Goal: Information Seeking & Learning: Learn about a topic

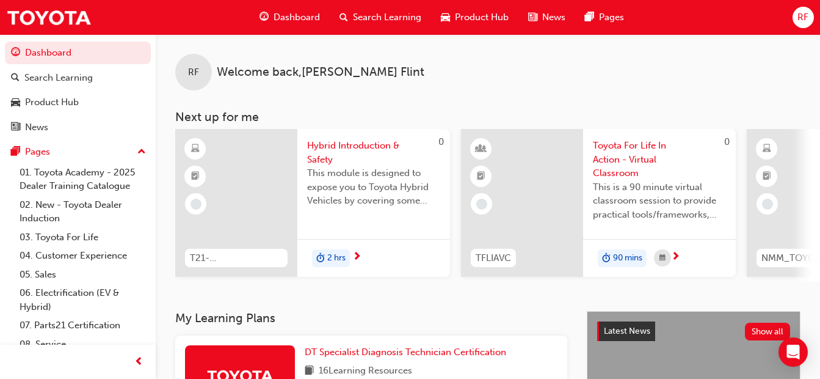
click at [282, 10] on div "Dashboard" at bounding box center [290, 17] width 80 height 25
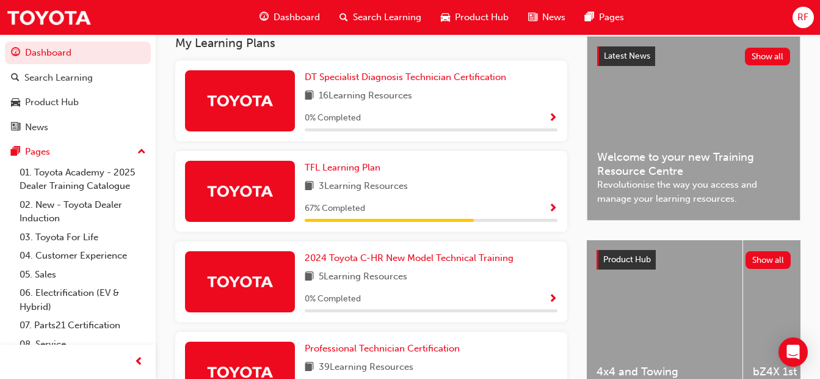
scroll to position [281, 0]
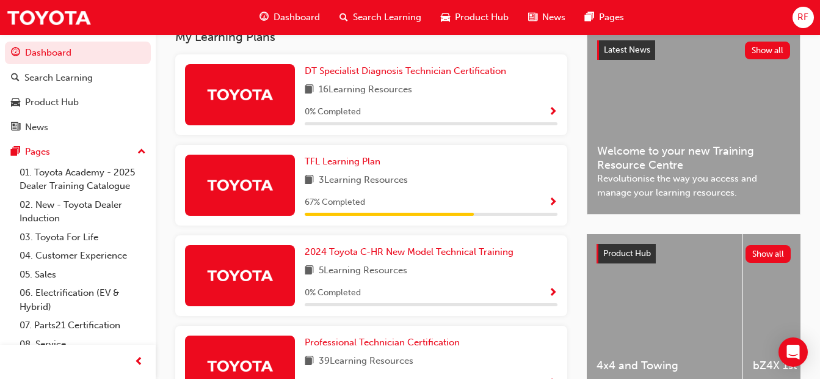
drag, startPoint x: 820, startPoint y: 269, endPoint x: 817, endPoint y: 292, distance: 24.0
click at [817, 292] on div "My Learning Plans DT Specialist Diagnosis Technician Certification 16 Learning …" at bounding box center [488, 323] width 664 height 586
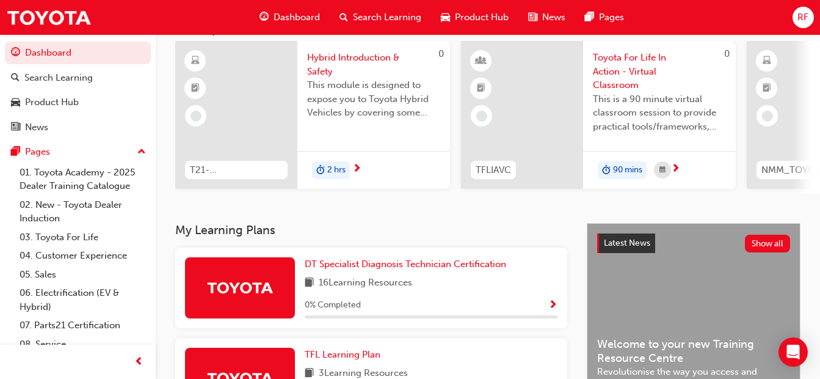
scroll to position [0, 0]
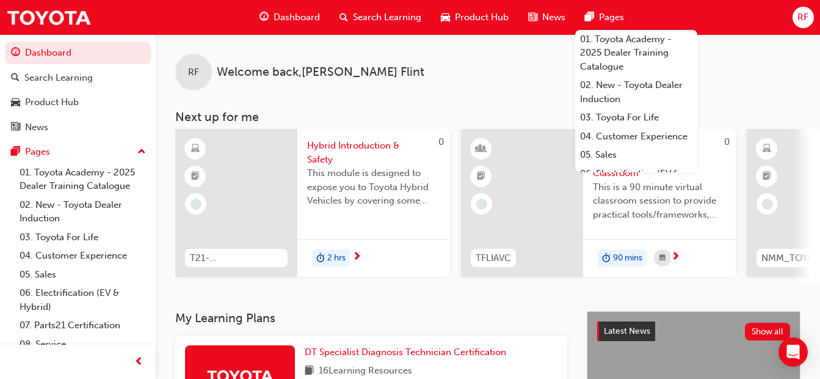
click at [368, 15] on span "Search Learning" at bounding box center [387, 17] width 68 height 14
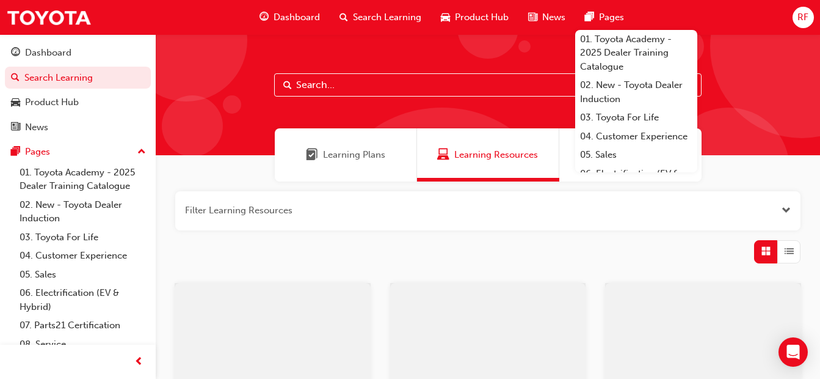
click at [346, 90] on input "text" at bounding box center [487, 84] width 427 height 23
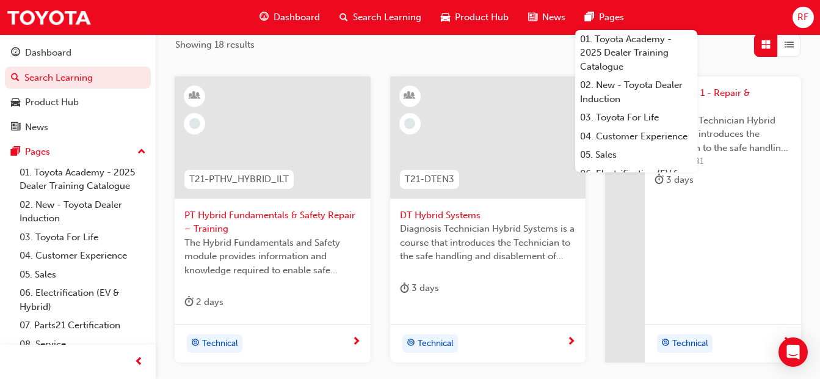
scroll to position [210, 0]
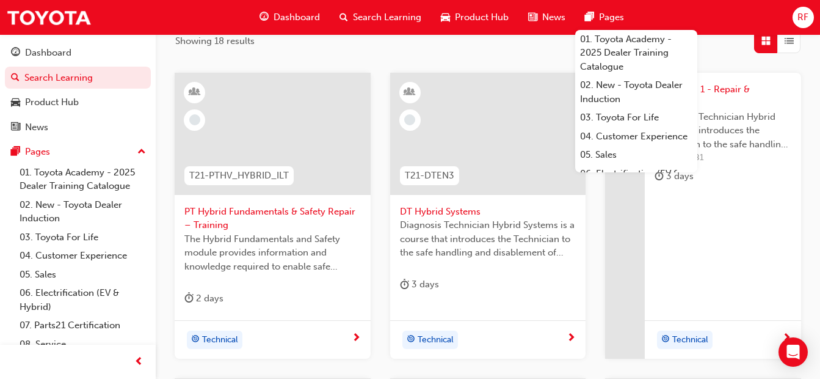
click at [359, 19] on span "Search Learning" at bounding box center [387, 17] width 68 height 14
click at [374, 20] on span "Search Learning" at bounding box center [387, 17] width 68 height 14
click at [340, 13] on span "search-icon" at bounding box center [344, 17] width 9 height 15
click at [355, 16] on span "Search Learning" at bounding box center [387, 17] width 68 height 14
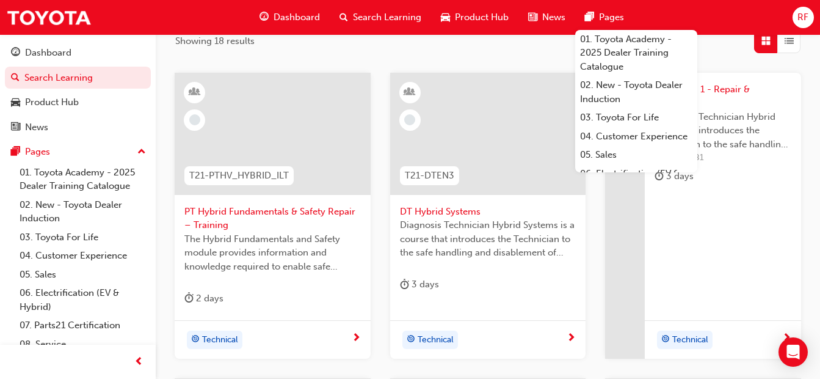
click at [355, 16] on span "Search Learning" at bounding box center [387, 17] width 68 height 14
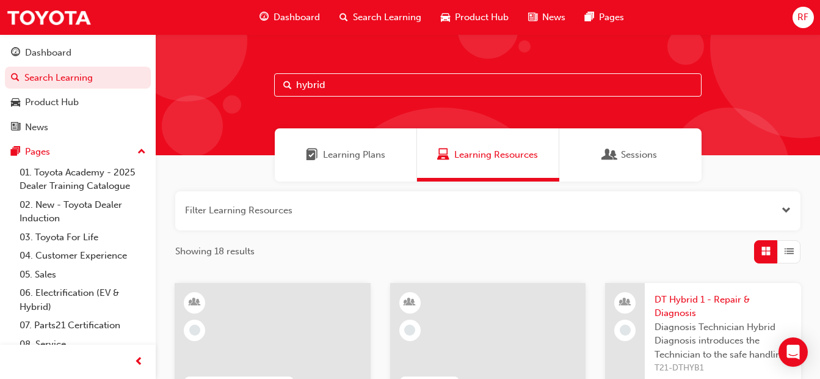
click at [475, 81] on input "hybrid" at bounding box center [487, 84] width 427 height 23
type input "h"
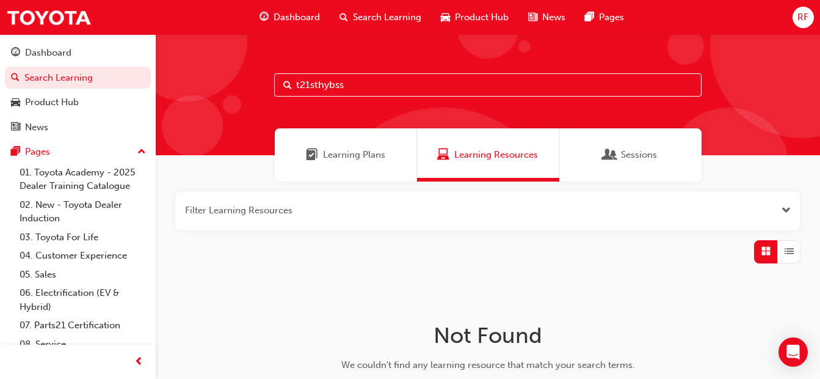
click at [313, 84] on input "t21sthybss" at bounding box center [487, 84] width 427 height 23
click at [360, 86] on input "t21 sthyb ss" at bounding box center [487, 84] width 427 height 23
type input "t"
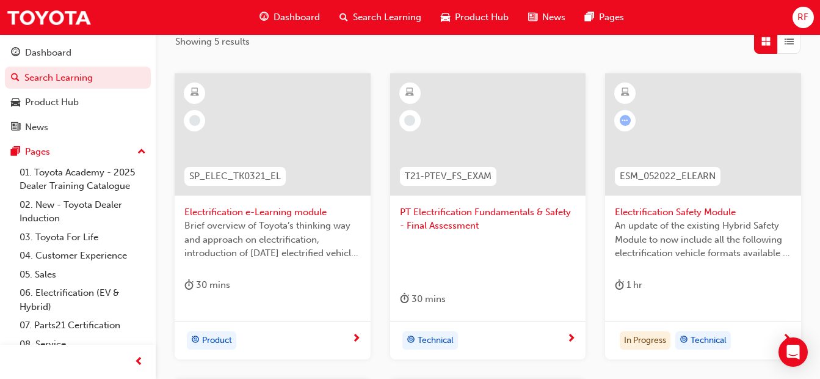
scroll to position [211, 0]
type input "electrification"
click at [681, 206] on span "Electrification Safety Module" at bounding box center [703, 211] width 176 height 14
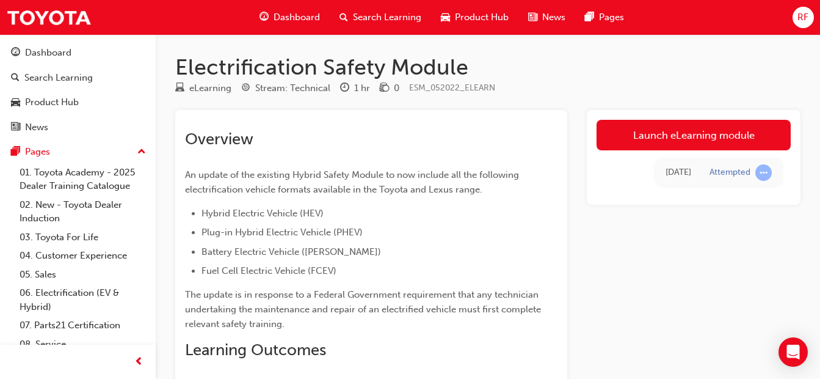
click at [650, 134] on link "Launch eLearning module" at bounding box center [694, 135] width 194 height 31
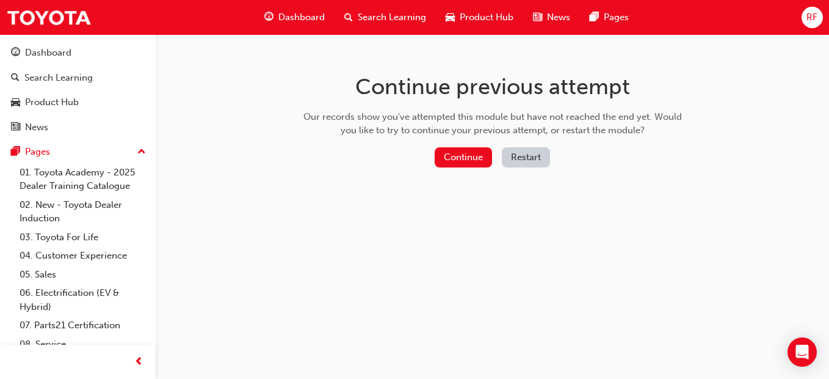
click at [445, 155] on button "Continue" at bounding box center [463, 157] width 57 height 20
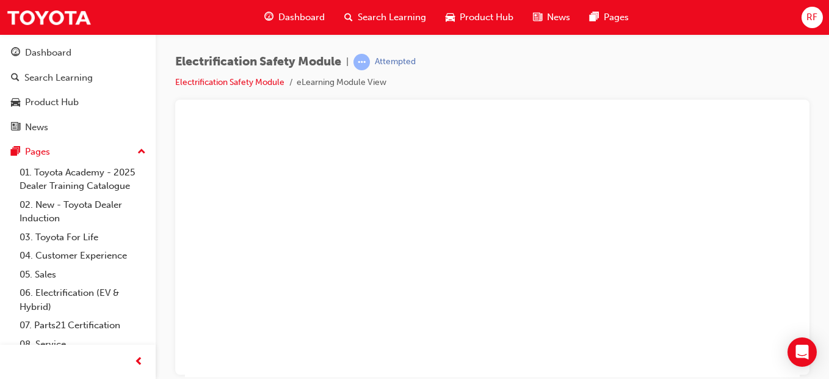
scroll to position [98, 0]
click at [457, 115] on div "play" at bounding box center [457, 115] width 0 height 0
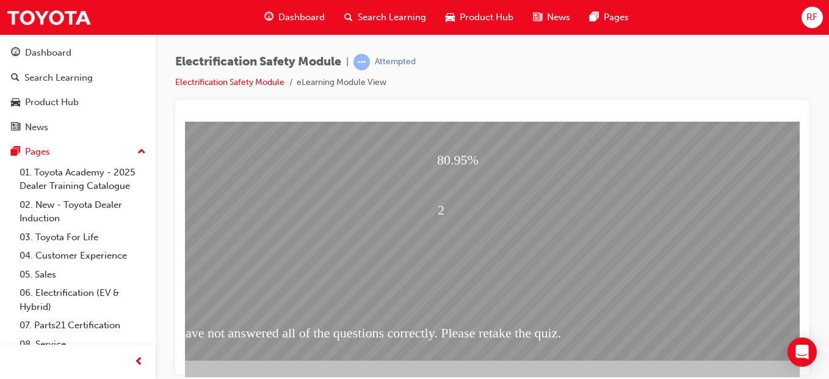
scroll to position [212, 203]
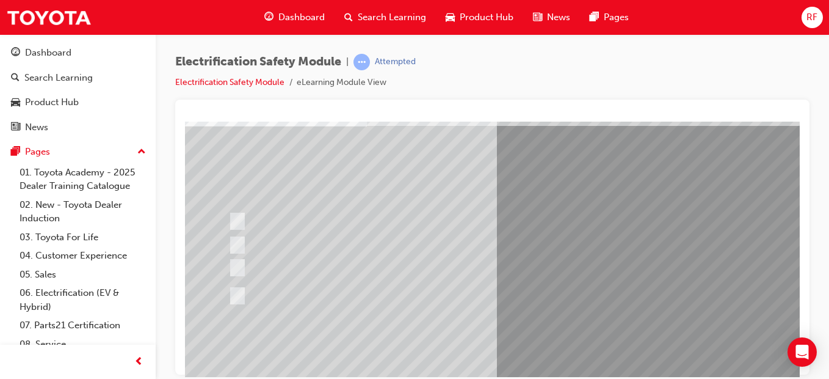
scroll to position [87, 1]
click at [564, 267] on div at bounding box center [464, 266] width 478 height 23
radio input "true"
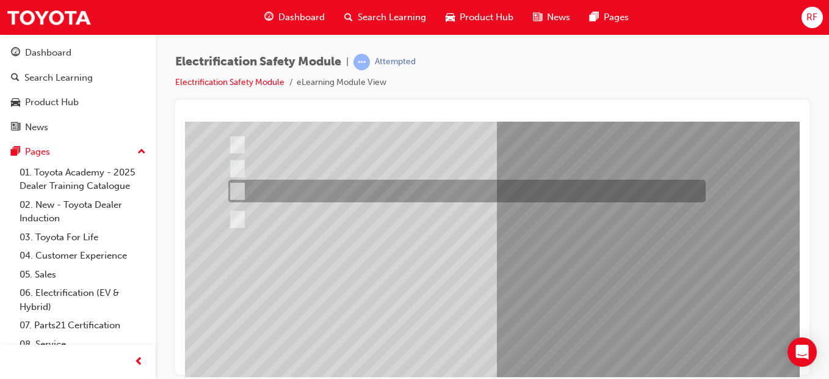
scroll to position [157, 1]
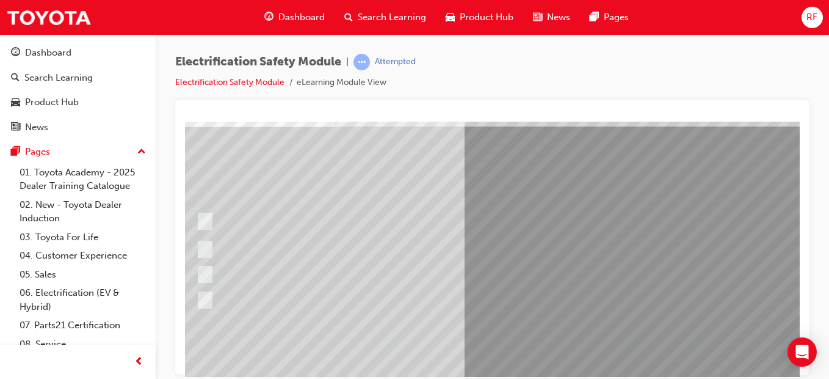
scroll to position [85, 34]
click at [275, 308] on div at bounding box center [433, 300] width 480 height 29
radio input "true"
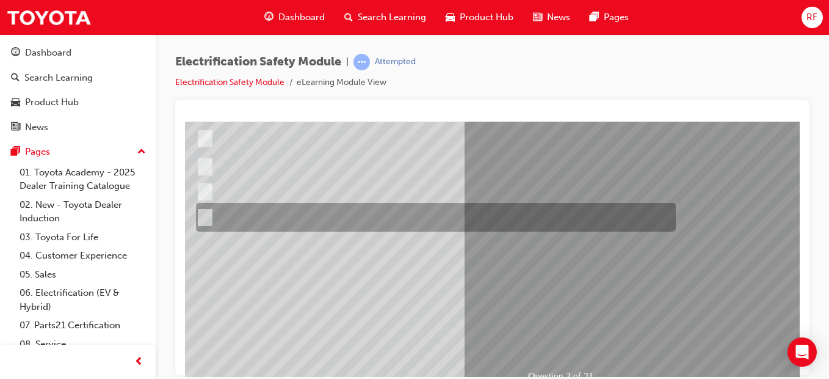
scroll to position [170, 34]
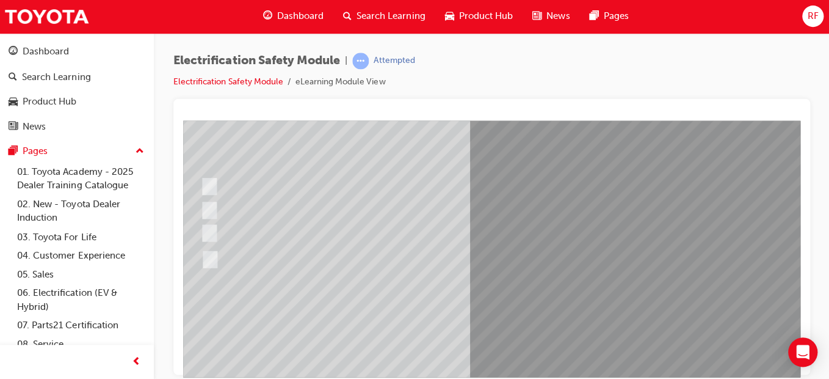
scroll to position [125, 27]
click at [609, 253] on div at bounding box center [437, 254] width 478 height 29
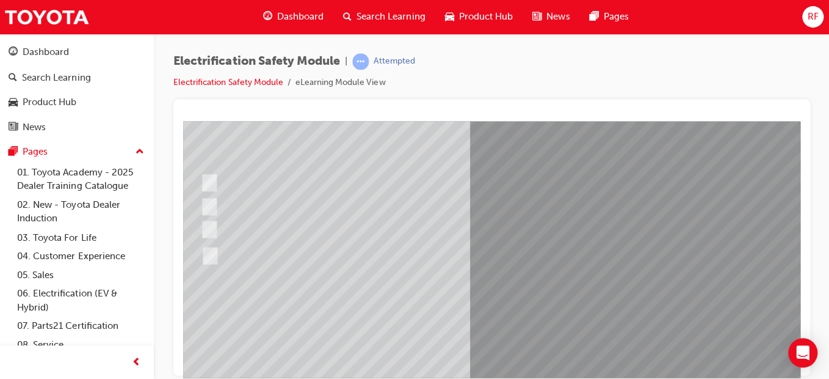
radio input "true"
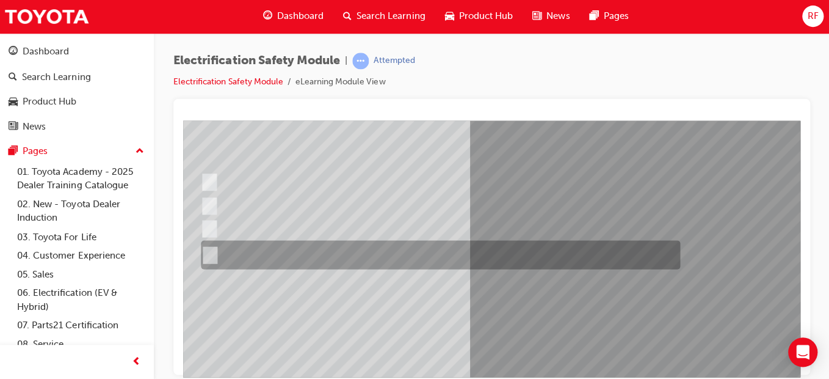
scroll to position [0, 0]
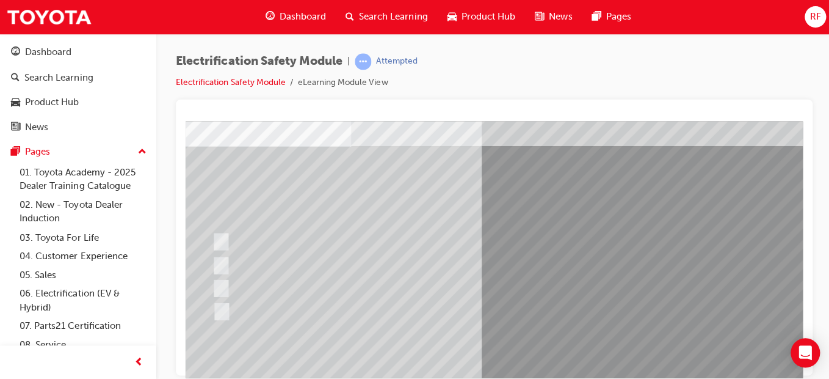
click at [222, 314] on input "Charge ports or H2 Filler Port in place of a Fuel Filler." at bounding box center [218, 310] width 13 height 13
checkbox input "true"
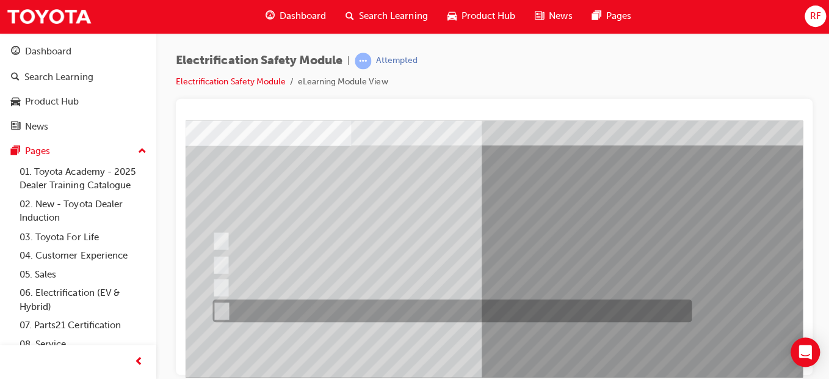
click at [228, 276] on div at bounding box center [448, 286] width 478 height 23
checkbox input "true"
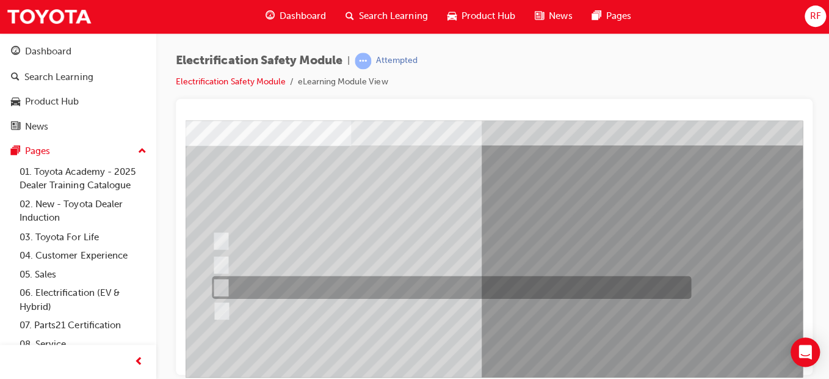
click at [224, 261] on input "EV or H2 labels on the License Plate." at bounding box center [217, 264] width 13 height 13
checkbox input "true"
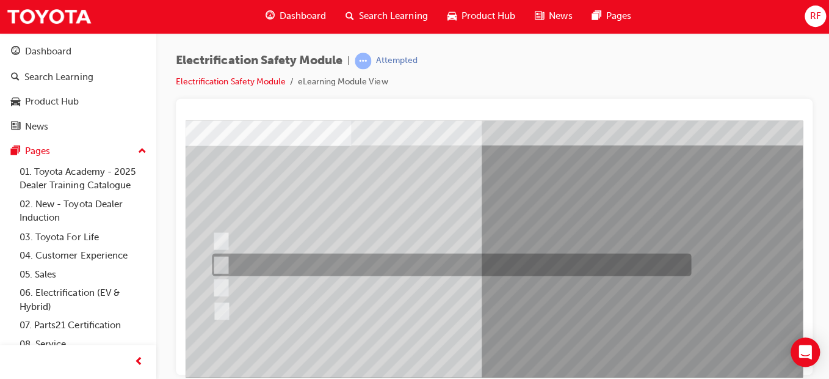
click at [218, 245] on input "Special exterior colours" at bounding box center [217, 240] width 13 height 13
checkbox input "true"
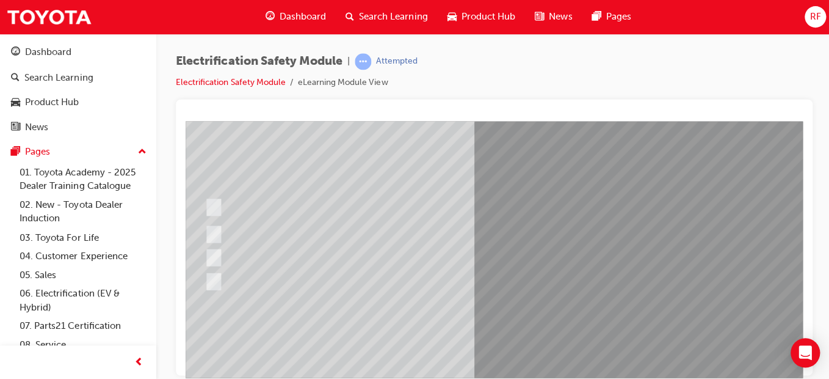
click at [355, 195] on div at bounding box center [441, 206] width 478 height 38
checkbox input "true"
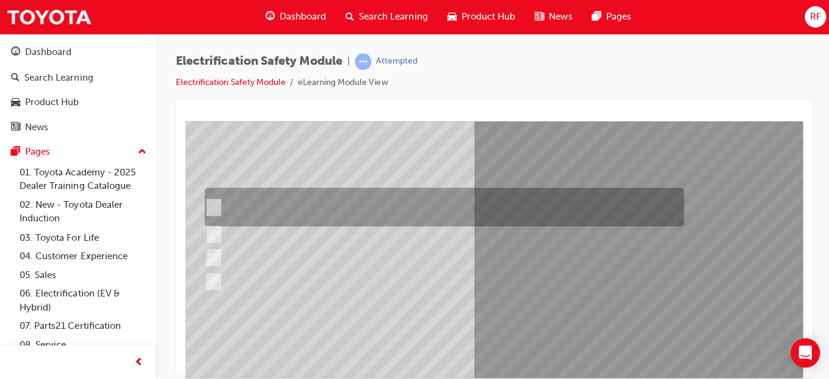
click at [335, 236] on div at bounding box center [441, 233] width 478 height 23
checkbox input "true"
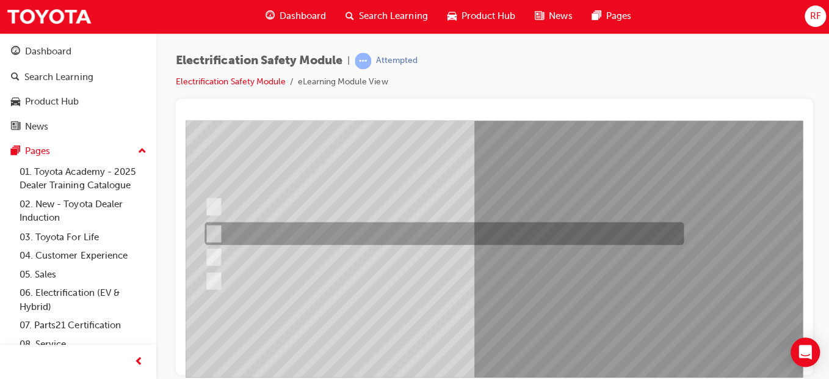
click at [348, 261] on div at bounding box center [441, 256] width 478 height 23
checkbox input "true"
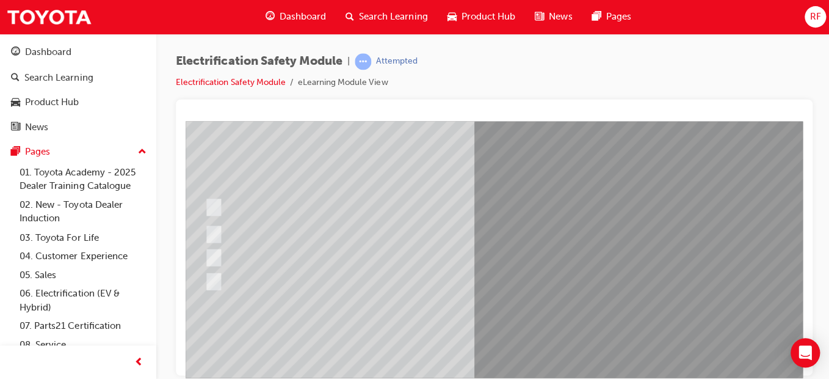
click at [360, 284] on div at bounding box center [441, 280] width 478 height 23
checkbox input "true"
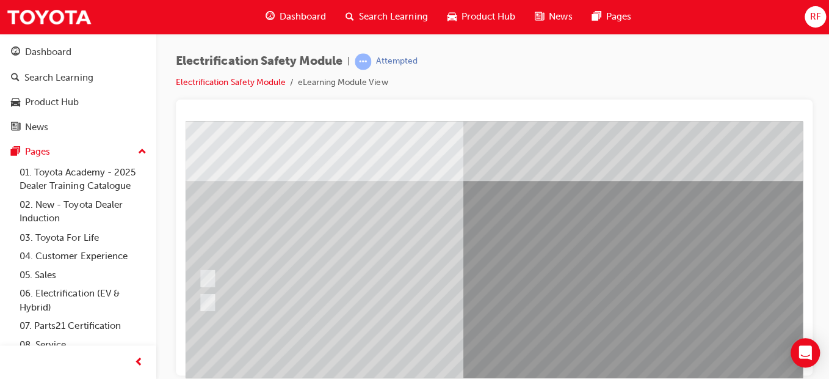
click at [238, 267] on div at bounding box center [434, 277] width 478 height 23
radio input "true"
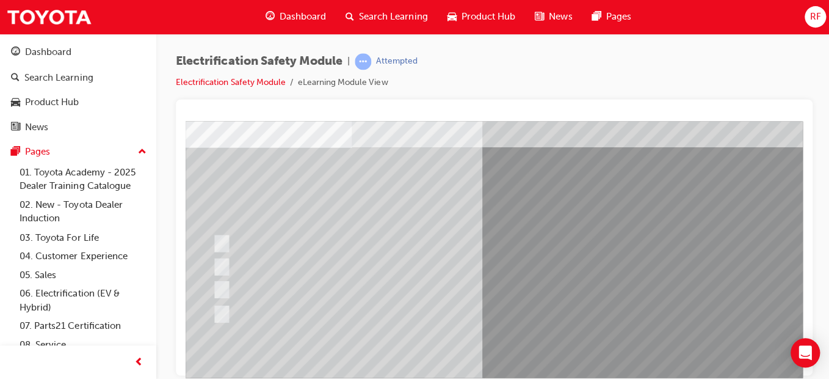
click at [374, 257] on div at bounding box center [448, 266] width 478 height 23
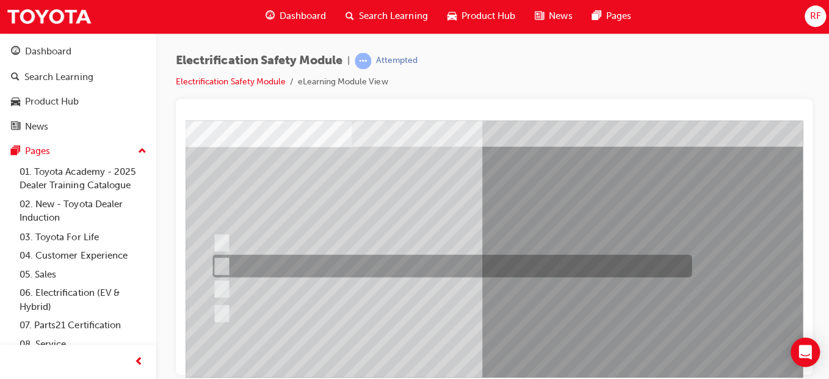
click at [365, 285] on div at bounding box center [448, 288] width 478 height 23
radio input "false"
radio input "true"
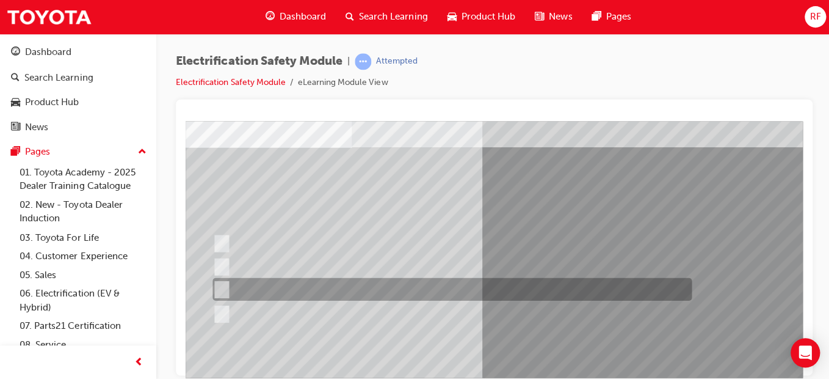
click at [343, 322] on div at bounding box center [448, 313] width 478 height 23
radio input "true"
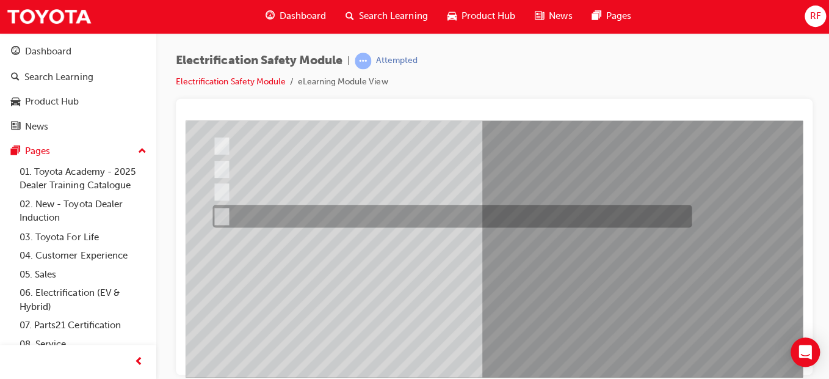
click at [628, 150] on div at bounding box center [448, 146] width 478 height 24
radio input "true"
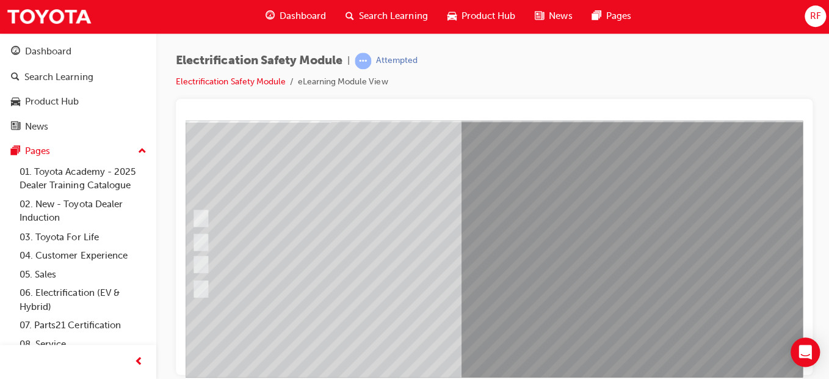
click at [411, 214] on div at bounding box center [428, 218] width 478 height 24
radio input "true"
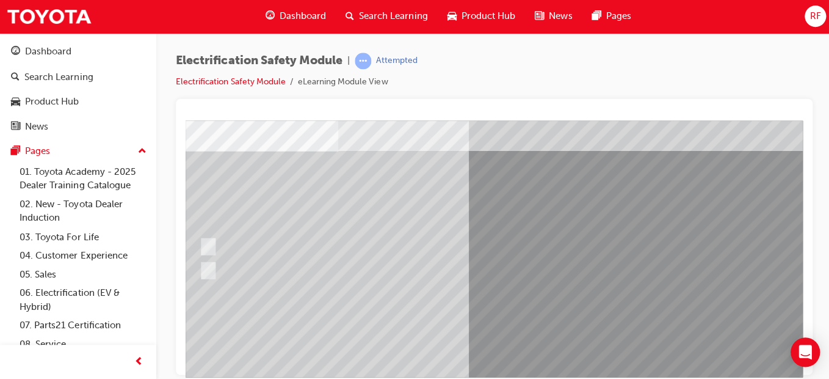
click at [244, 239] on div at bounding box center [435, 245] width 478 height 23
radio input "true"
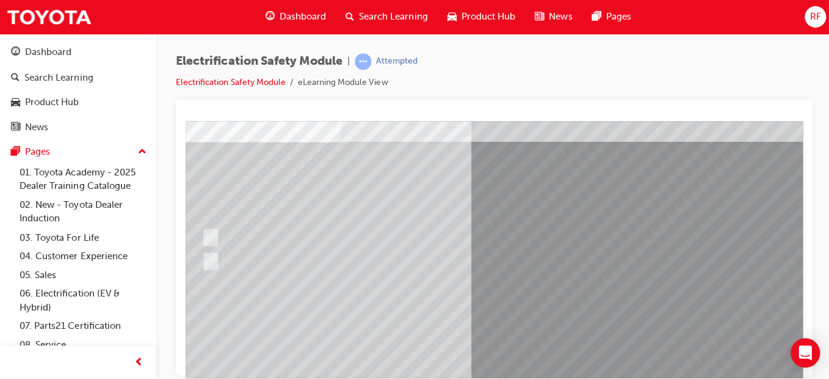
click at [248, 255] on div at bounding box center [437, 260] width 478 height 23
radio input "true"
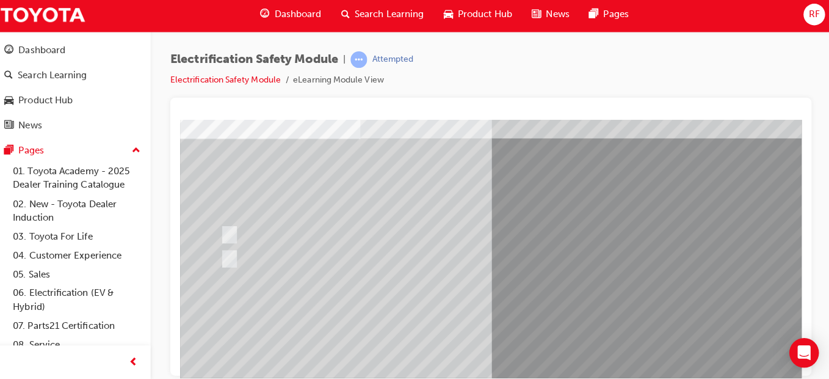
click at [258, 257] on div at bounding box center [456, 256] width 478 height 23
radio input "true"
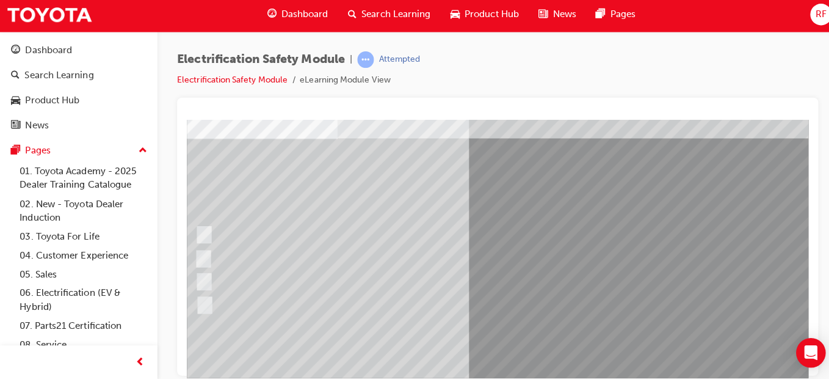
scroll to position [73, 30]
click at [449, 277] on div at bounding box center [435, 279] width 478 height 23
radio input "true"
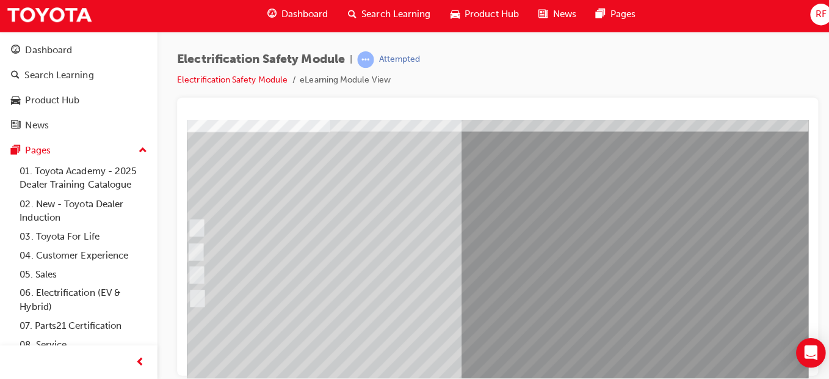
click at [346, 264] on div at bounding box center [423, 272] width 478 height 23
radio input "true"
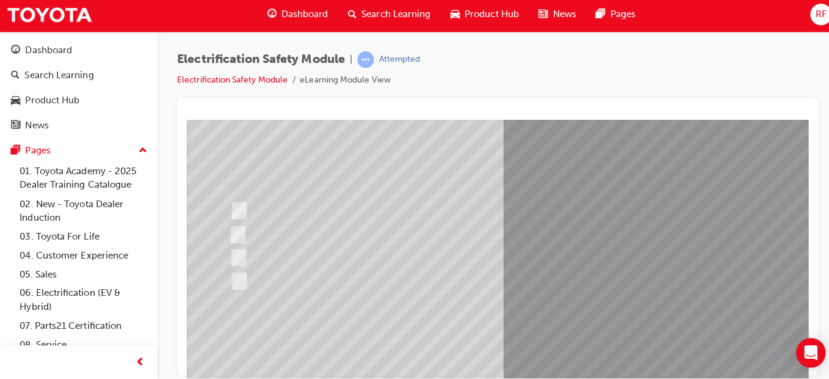
click at [521, 264] on div at bounding box center [465, 255] width 478 height 23
radio input "true"
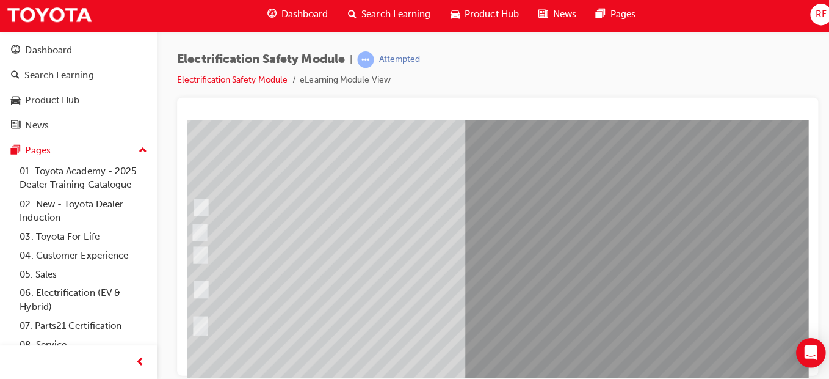
click at [480, 288] on div at bounding box center [428, 288] width 478 height 44
radio input "true"
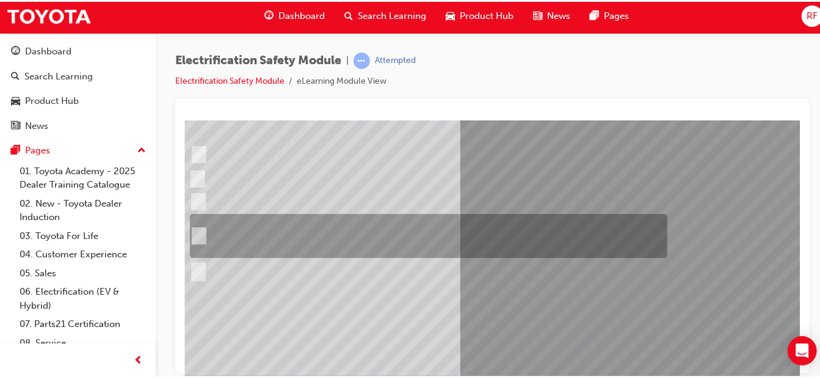
scroll to position [212, 38]
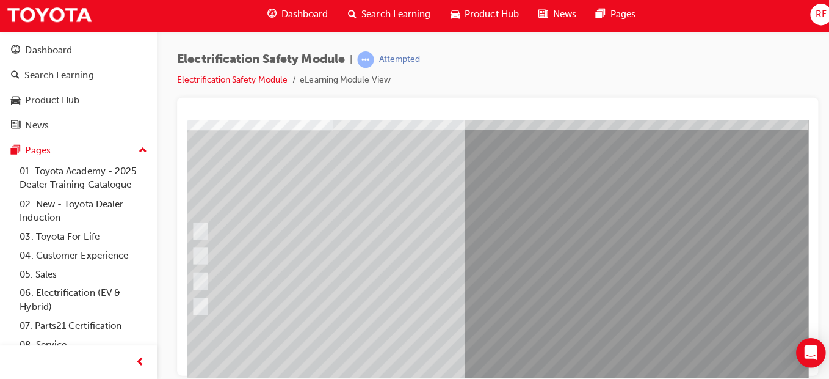
scroll to position [81, 41]
click at [509, 311] on div at bounding box center [425, 303] width 478 height 23
radio input "true"
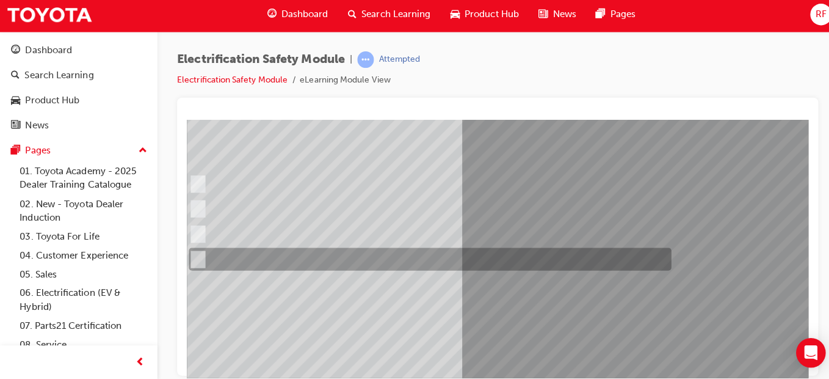
scroll to position [144, 41]
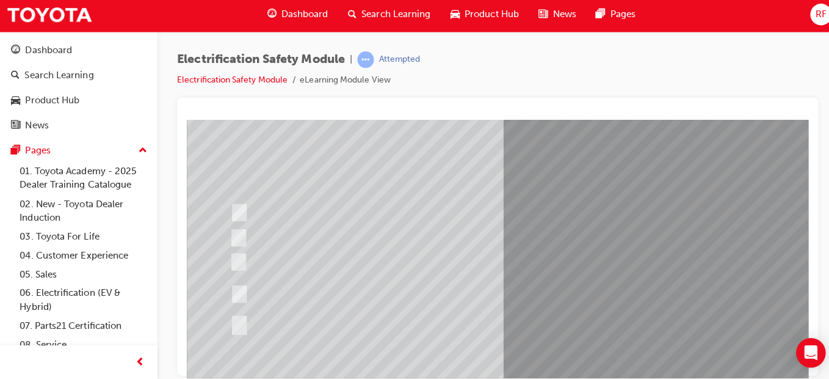
scroll to position [112, 0]
click at [302, 312] on div at bounding box center [466, 303] width 478 height 23
radio input "true"
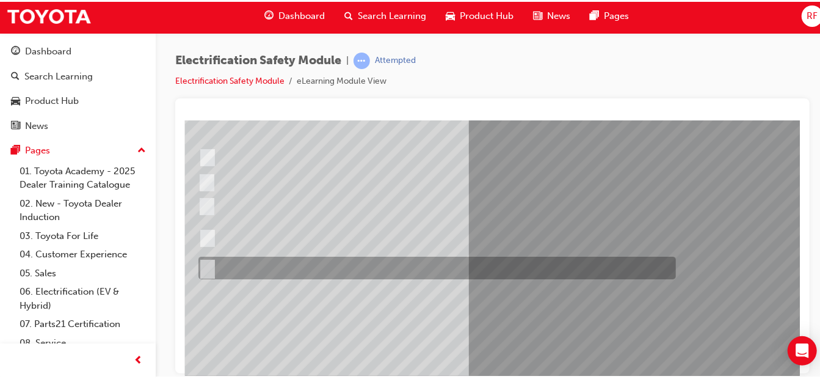
scroll to position [153, 29]
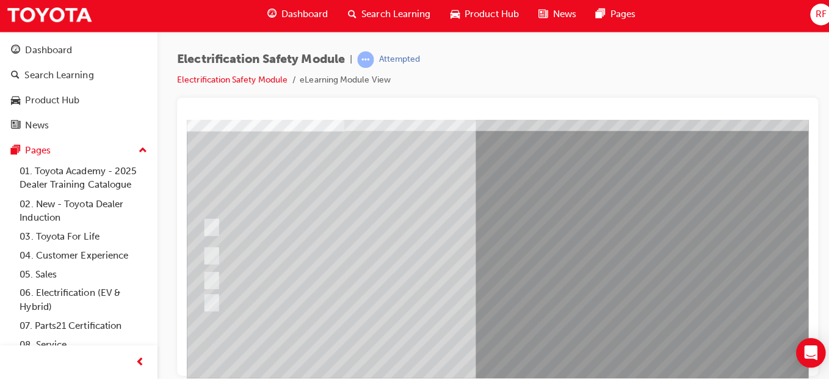
scroll to position [80, 37]
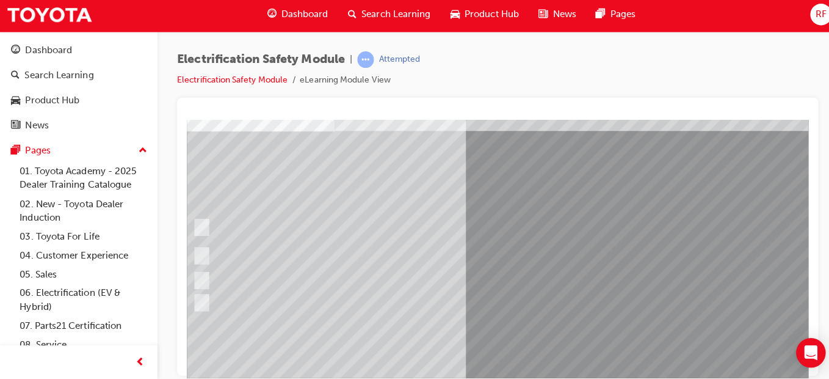
click at [423, 276] on div at bounding box center [428, 278] width 478 height 23
radio input "true"
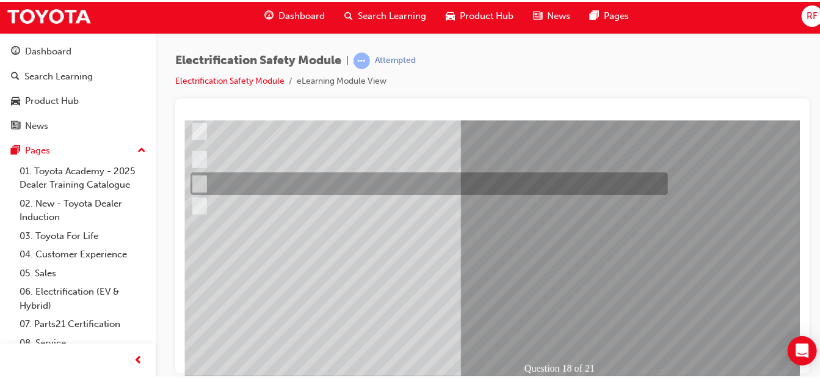
scroll to position [182, 37]
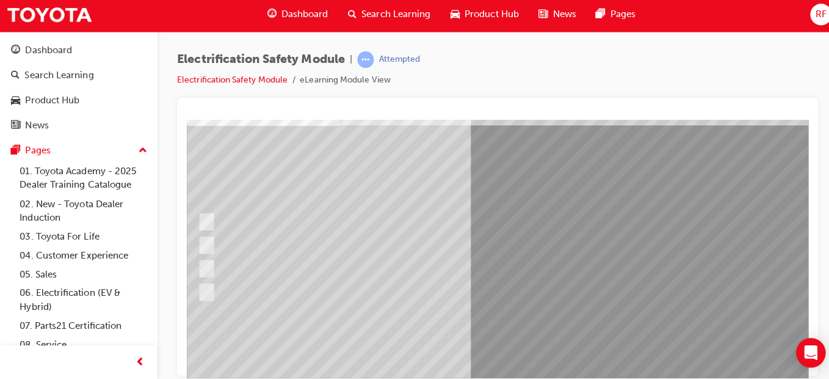
scroll to position [85, 34]
click at [340, 236] on div at bounding box center [431, 243] width 478 height 23
radio input "true"
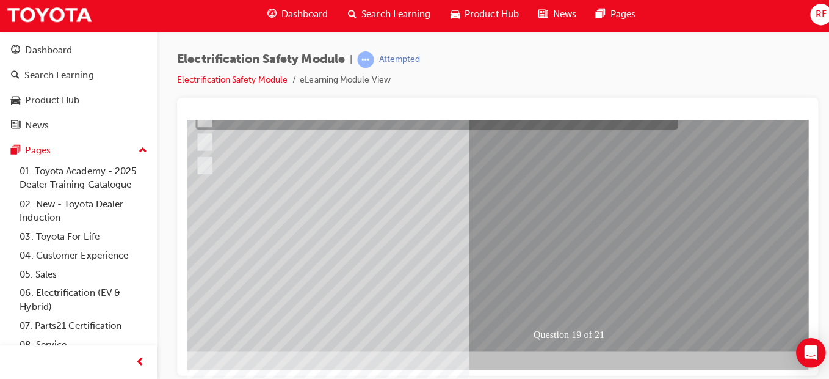
scroll to position [212, 34]
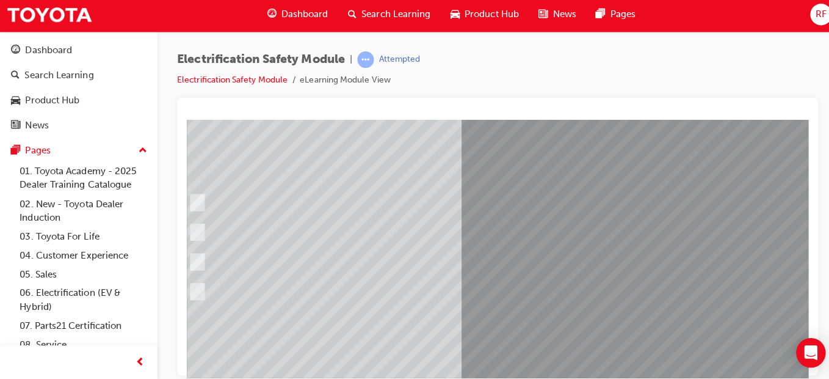
scroll to position [104, 38]
click at [486, 224] on div at bounding box center [428, 230] width 478 height 35
radio input "true"
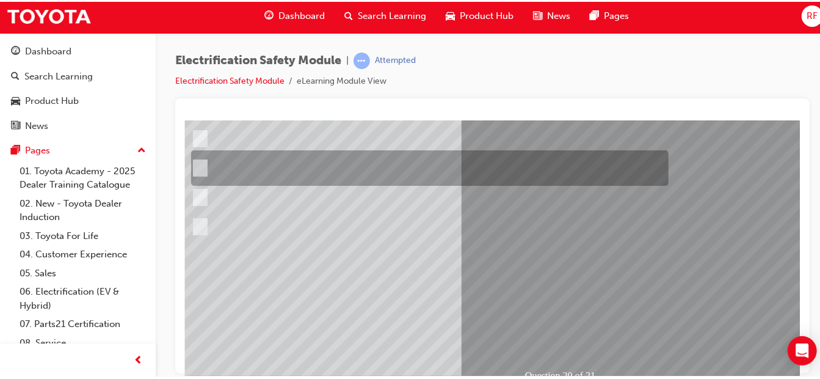
scroll to position [168, 35]
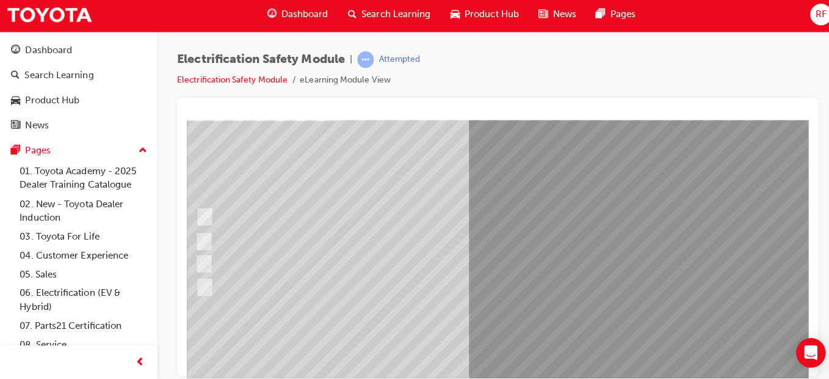
scroll to position [90, 38]
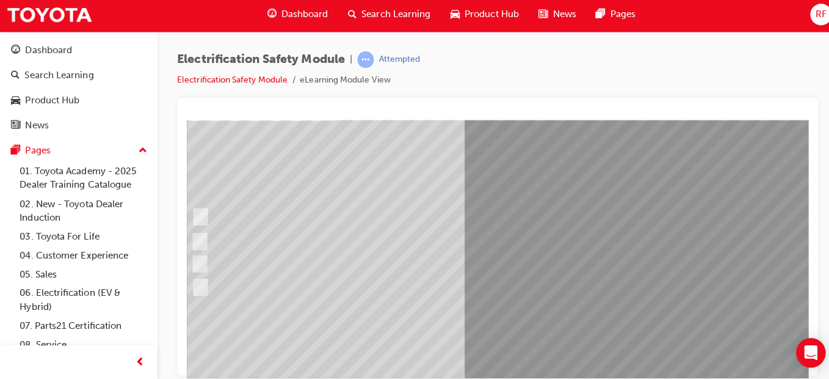
click at [416, 287] on div at bounding box center [427, 285] width 478 height 23
radio input "true"
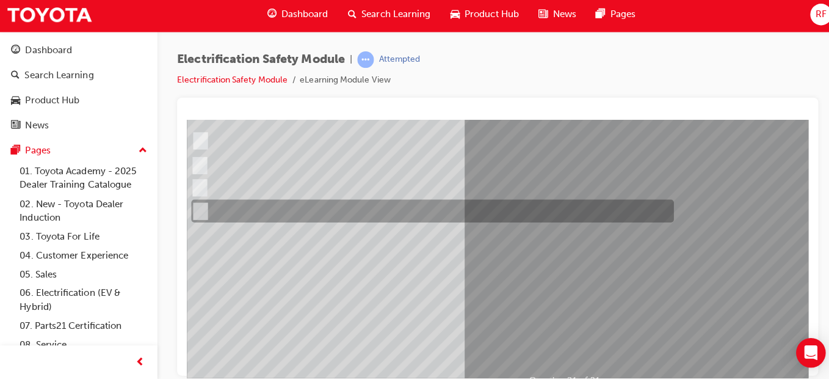
scroll to position [167, 38]
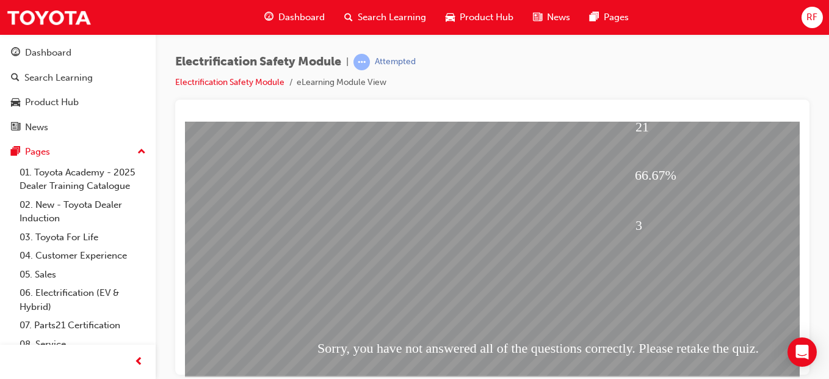
scroll to position [187, 5]
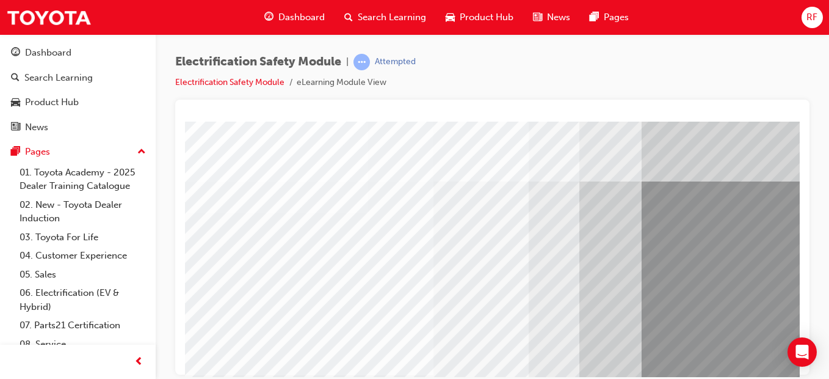
scroll to position [9, 0]
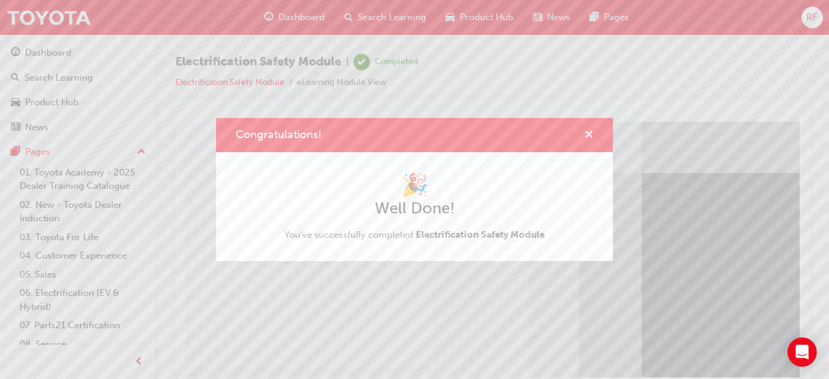
click at [589, 139] on span "cross-icon" at bounding box center [588, 135] width 9 height 11
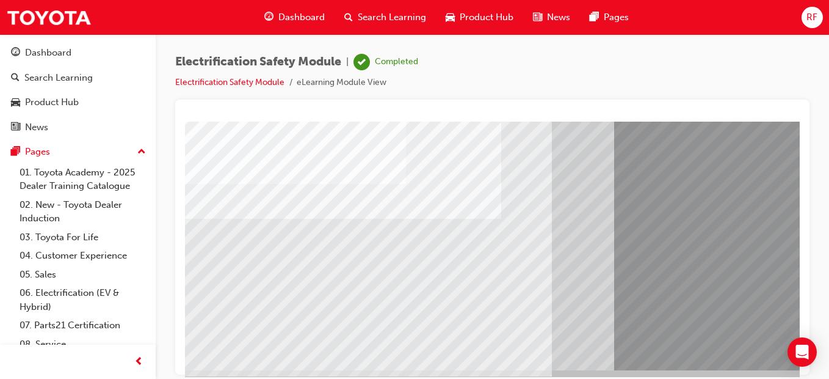
scroll to position [203, 27]
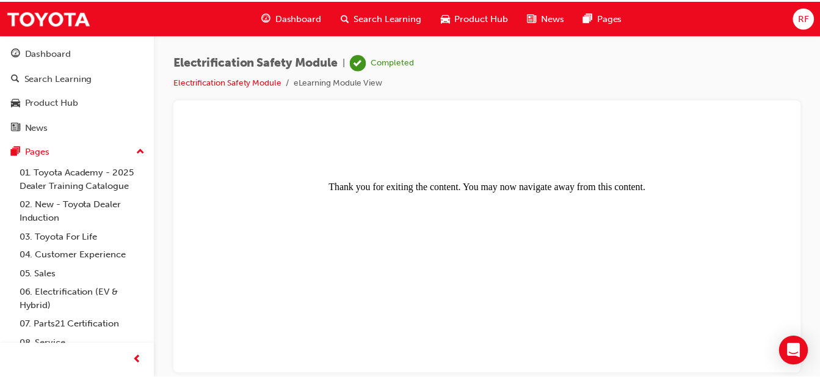
scroll to position [0, 0]
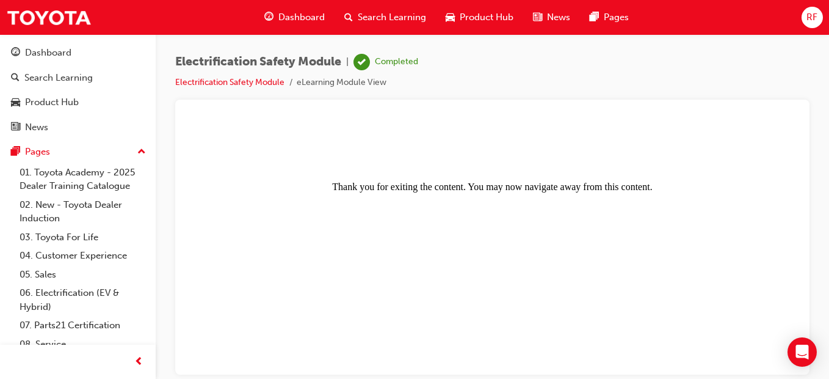
click at [290, 21] on span "Dashboard" at bounding box center [301, 17] width 46 height 14
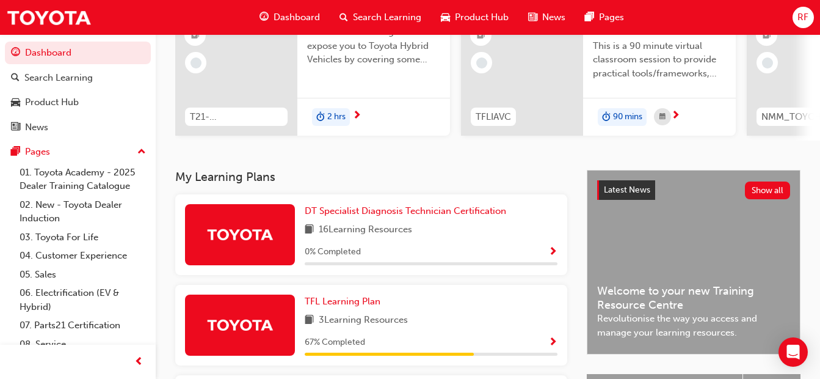
scroll to position [122, 0]
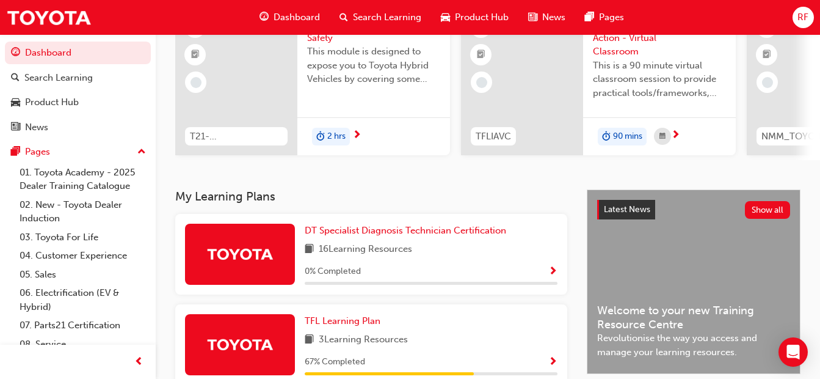
click at [804, 16] on span "RF" at bounding box center [802, 17] width 11 height 14
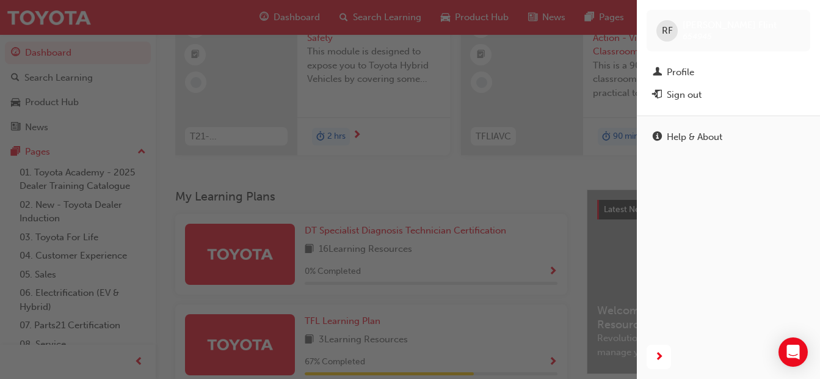
click at [704, 93] on div "Sign out" at bounding box center [728, 94] width 151 height 15
